Goal: Task Accomplishment & Management: Use online tool/utility

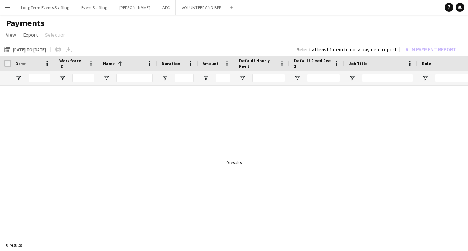
click at [7, 7] on app-icon "Menu" at bounding box center [7, 7] width 6 height 6
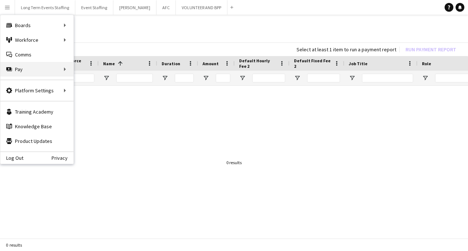
click at [59, 67] on div "Pay Pay" at bounding box center [36, 69] width 73 height 15
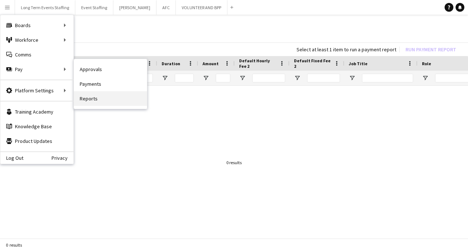
click at [116, 101] on link "Reports" at bounding box center [110, 98] width 73 height 15
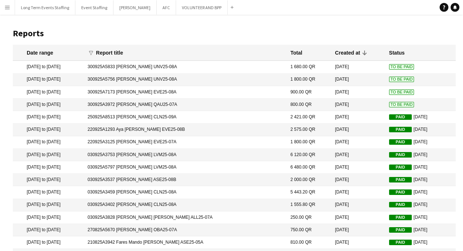
click at [397, 92] on span "To Be Paid" at bounding box center [401, 91] width 25 height 5
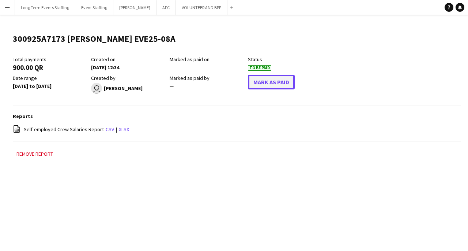
click at [294, 83] on button "Mark As Paid" at bounding box center [271, 82] width 47 height 15
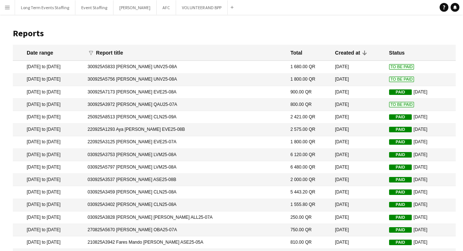
click at [6, 9] on app-icon "Menu" at bounding box center [7, 7] width 6 height 6
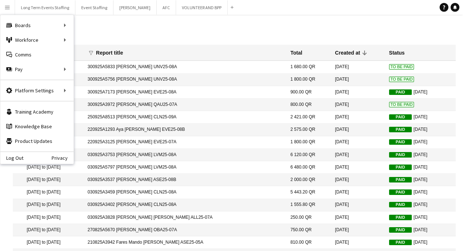
click at [7, 5] on app-icon "Menu" at bounding box center [7, 7] width 6 height 6
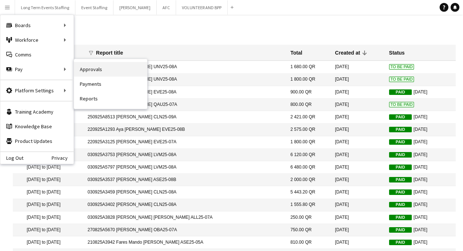
click at [91, 74] on link "Approvals" at bounding box center [110, 69] width 73 height 15
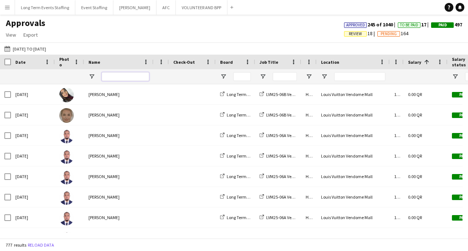
click at [110, 75] on input "Name Filter Input" at bounding box center [126, 76] width 48 height 9
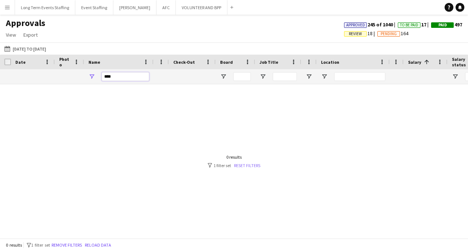
type input "****"
click at [252, 165] on link "Reset filters" at bounding box center [247, 164] width 26 height 5
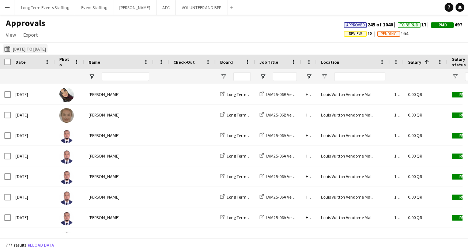
click at [30, 48] on button "[DATE] to [DATE] [DATE] to [DATE]" at bounding box center [25, 48] width 45 height 9
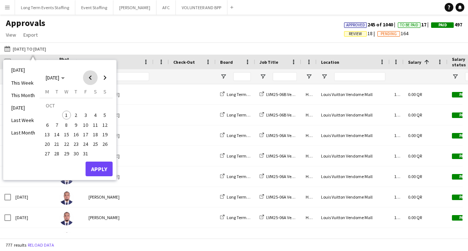
click at [90, 76] on span "Previous month" at bounding box center [90, 77] width 15 height 15
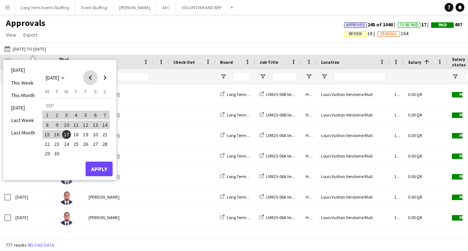
click at [90, 76] on span "Previous month" at bounding box center [90, 77] width 15 height 15
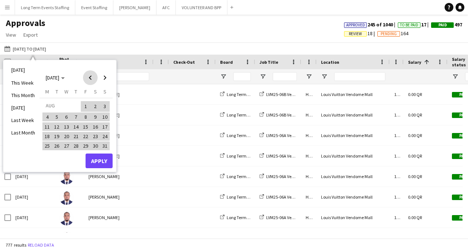
click at [90, 76] on span "Previous month" at bounding box center [90, 77] width 15 height 15
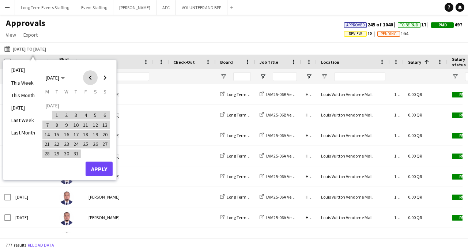
click at [90, 76] on span "Previous month" at bounding box center [90, 77] width 15 height 15
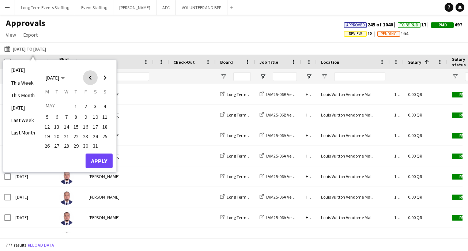
click at [90, 76] on span "Previous month" at bounding box center [90, 77] width 15 height 15
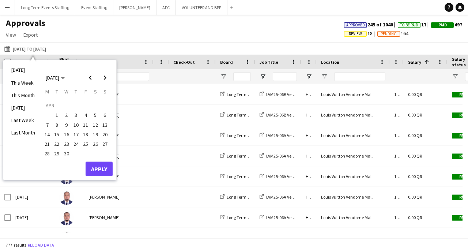
click at [56, 112] on span "1" at bounding box center [57, 114] width 9 height 9
click at [104, 79] on span "Next month" at bounding box center [105, 77] width 15 height 15
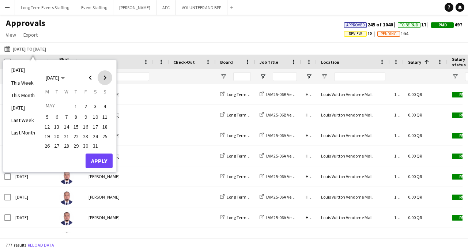
click at [104, 78] on span "Next month" at bounding box center [105, 77] width 15 height 15
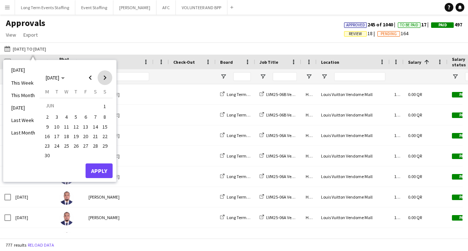
click at [104, 78] on span "Next month" at bounding box center [105, 77] width 15 height 15
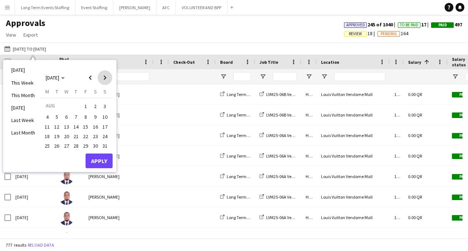
click at [104, 78] on span "Next month" at bounding box center [105, 77] width 15 height 15
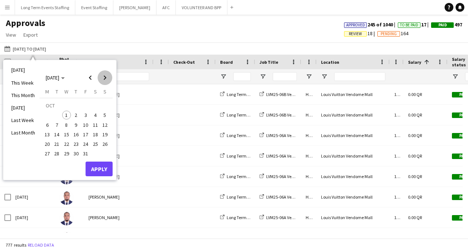
click at [104, 78] on span "Next month" at bounding box center [105, 77] width 15 height 15
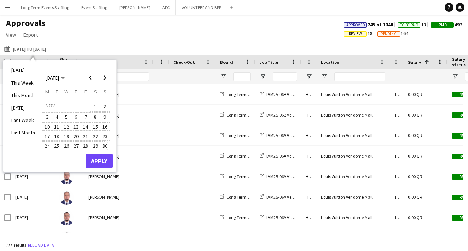
click at [106, 142] on span "30" at bounding box center [105, 145] width 9 height 9
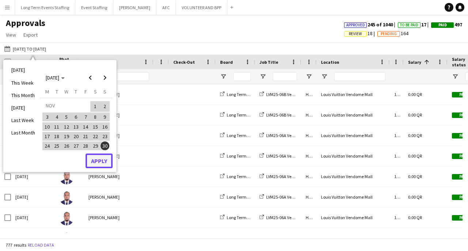
click at [97, 164] on button "Apply" at bounding box center [99, 160] width 27 height 15
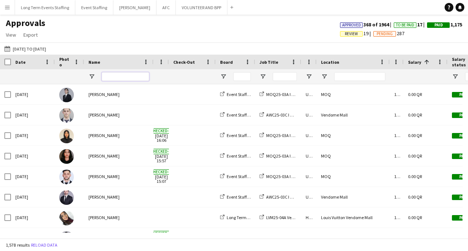
click at [124, 76] on input "Name Filter Input" at bounding box center [126, 76] width 48 height 9
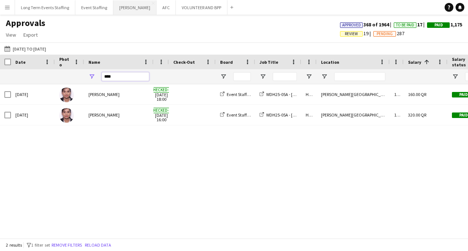
type input "****"
click at [9, 5] on app-icon "Menu" at bounding box center [7, 7] width 6 height 6
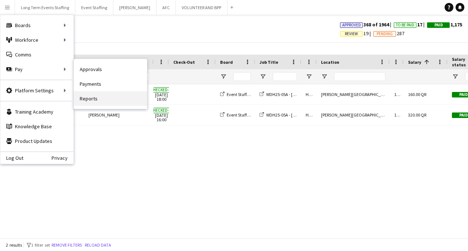
click at [91, 97] on link "Reports" at bounding box center [110, 98] width 73 height 15
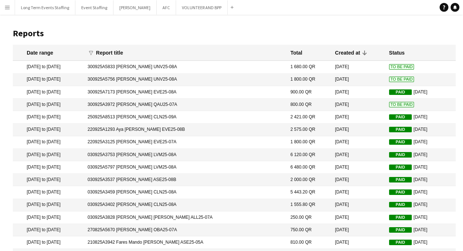
click at [389, 78] on span "To Be Paid" at bounding box center [401, 78] width 25 height 5
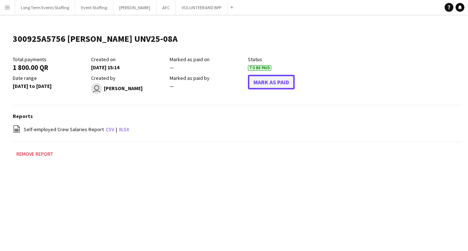
click at [280, 83] on button "Mark As Paid" at bounding box center [271, 82] width 47 height 15
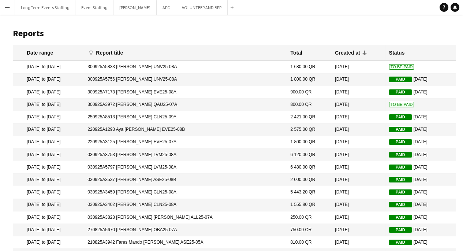
click at [389, 69] on span "To Be Paid" at bounding box center [401, 66] width 25 height 5
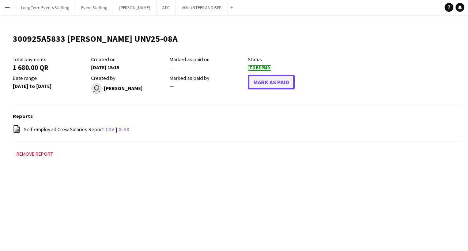
click at [274, 82] on button "Mark As Paid" at bounding box center [271, 82] width 47 height 15
